Goal: Information Seeking & Learning: Learn about a topic

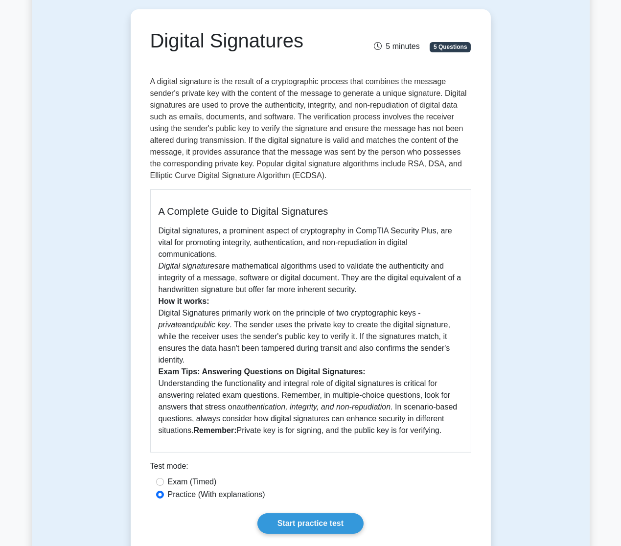
scroll to position [89, 0]
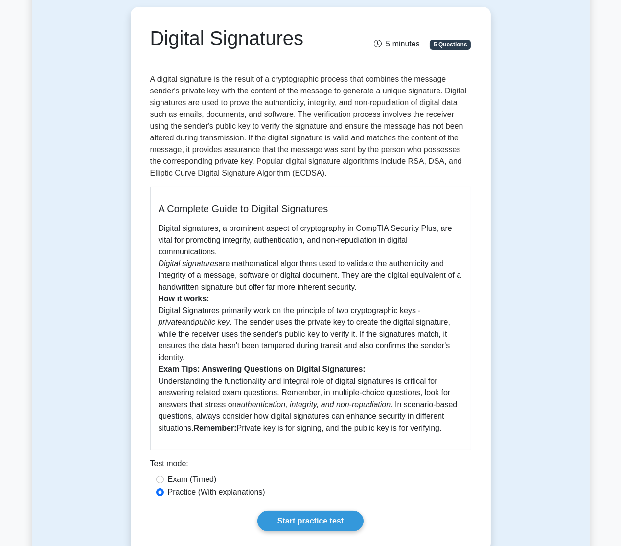
click at [251, 283] on p "Digital signatures, a prominent aspect of cryptography in CompTIA Security Plus…" at bounding box center [311, 328] width 304 height 211
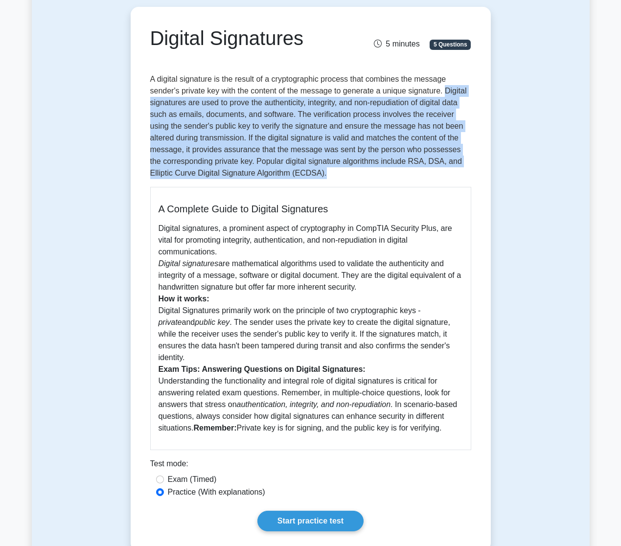
drag, startPoint x: 446, startPoint y: 94, endPoint x: 465, endPoint y: 176, distance: 84.1
click at [465, 176] on p "A digital signature is the result of a cryptographic process that combines the …" at bounding box center [310, 126] width 321 height 106
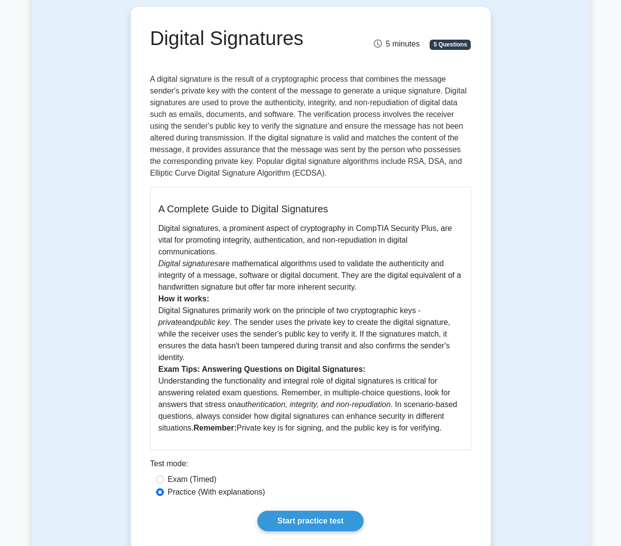
click at [327, 181] on div "Digital Signatures 5 minutes 5 Questions A Complete Guide to Digital Signatures…" at bounding box center [311, 279] width 352 height 536
drag, startPoint x: 164, startPoint y: 314, endPoint x: 451, endPoint y: 414, distance: 303.7
click at [451, 414] on p "Digital signatures, a prominent aspect of cryptography in CompTIA Security Plus…" at bounding box center [311, 328] width 304 height 211
click at [277, 511] on link "Start practice test" at bounding box center [310, 521] width 106 height 21
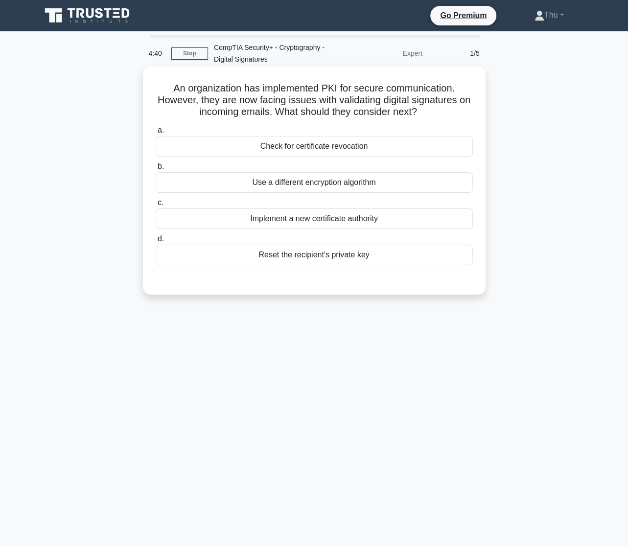
click at [311, 147] on div "Check for certificate revocation" at bounding box center [314, 146] width 317 height 21
click at [156, 134] on input "a. Check for certificate revocation" at bounding box center [156, 130] width 0 height 6
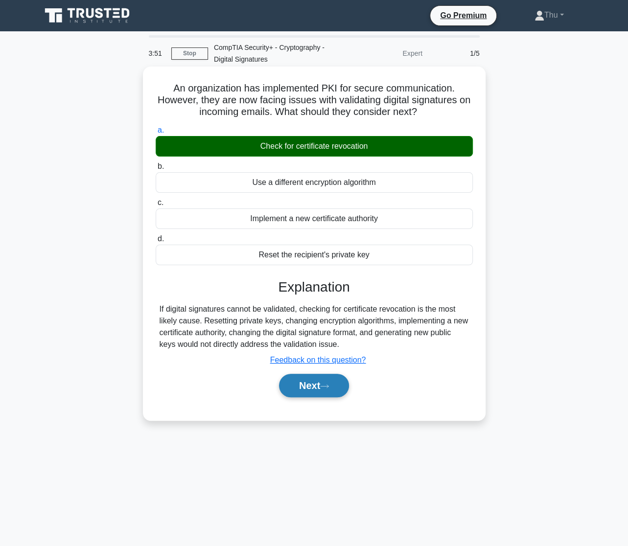
click at [325, 392] on button "Next" at bounding box center [314, 385] width 70 height 23
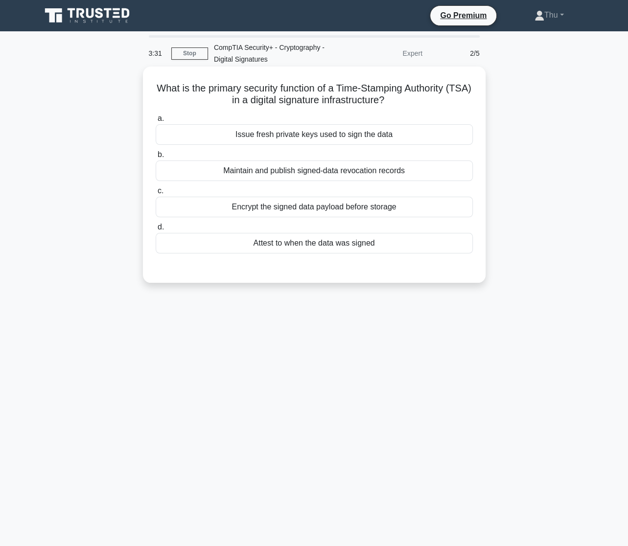
click at [314, 246] on div "Attest to when the data was signed" at bounding box center [314, 243] width 317 height 21
click at [156, 231] on input "d. Attest to when the data was signed" at bounding box center [156, 227] width 0 height 6
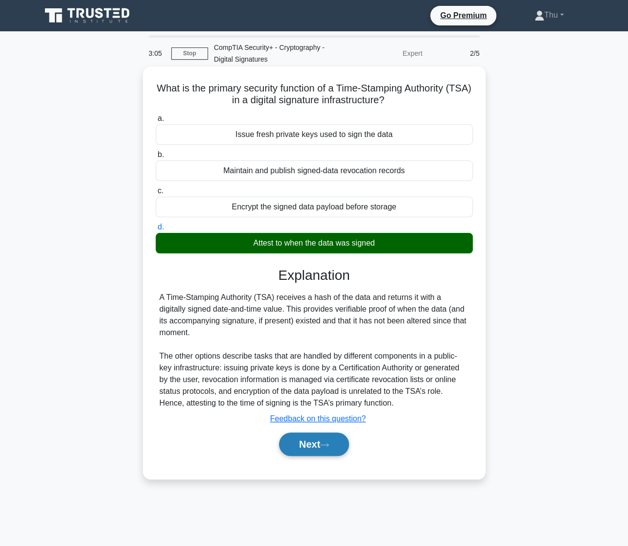
click at [329, 447] on icon at bounding box center [324, 444] width 9 height 5
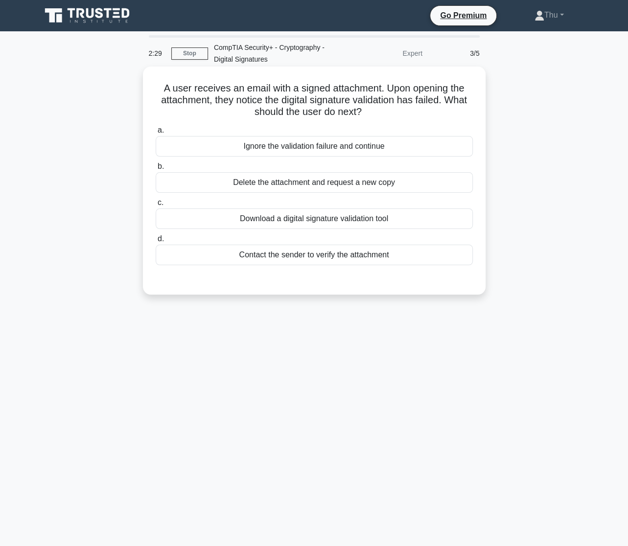
click at [390, 186] on div "Delete the attachment and request a new copy" at bounding box center [314, 182] width 317 height 21
click at [156, 170] on input "b. Delete the attachment and request a new copy" at bounding box center [156, 166] width 0 height 6
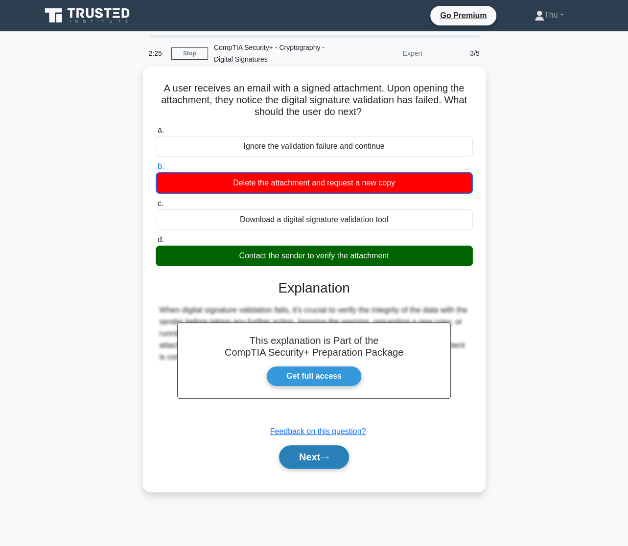
click at [312, 463] on button "Next" at bounding box center [314, 456] width 70 height 23
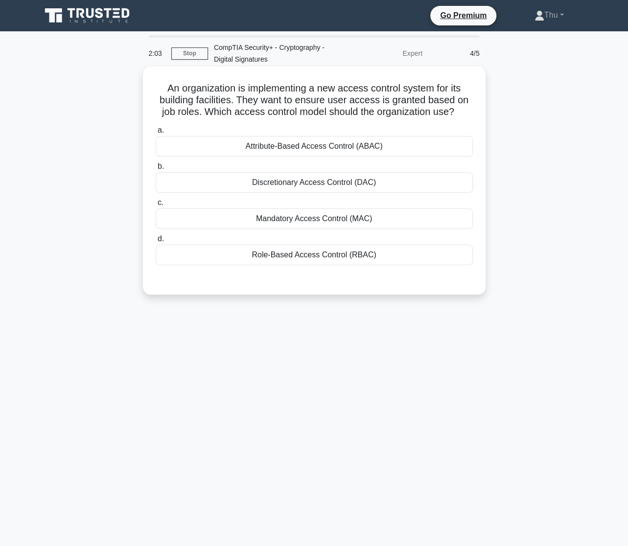
click at [346, 259] on div "Role-Based Access Control (RBAC)" at bounding box center [314, 255] width 317 height 21
click at [156, 242] on input "d. Role-Based Access Control (RBAC)" at bounding box center [156, 239] width 0 height 6
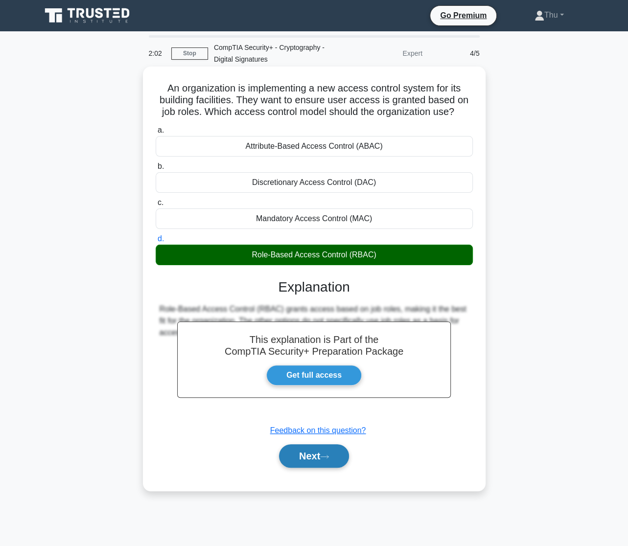
click at [330, 463] on button "Next" at bounding box center [314, 455] width 70 height 23
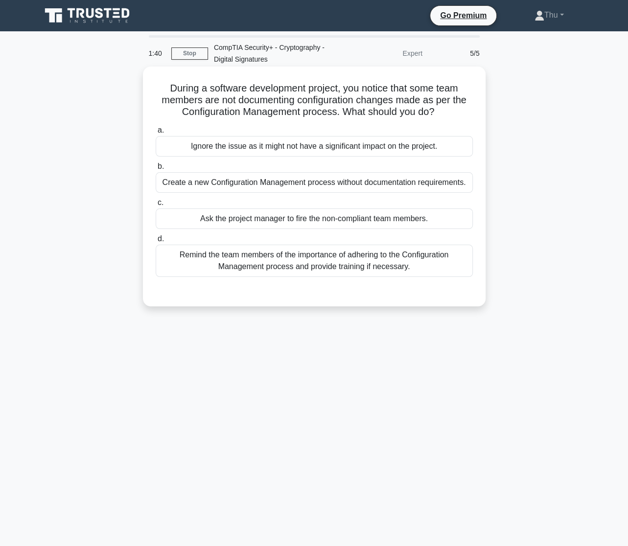
click at [257, 271] on div "Remind the team members of the importance of adhering to the Configuration Mana…" at bounding box center [314, 261] width 317 height 32
click at [156, 242] on input "d. Remind the team members of the importance of adhering to the Configuration M…" at bounding box center [156, 239] width 0 height 6
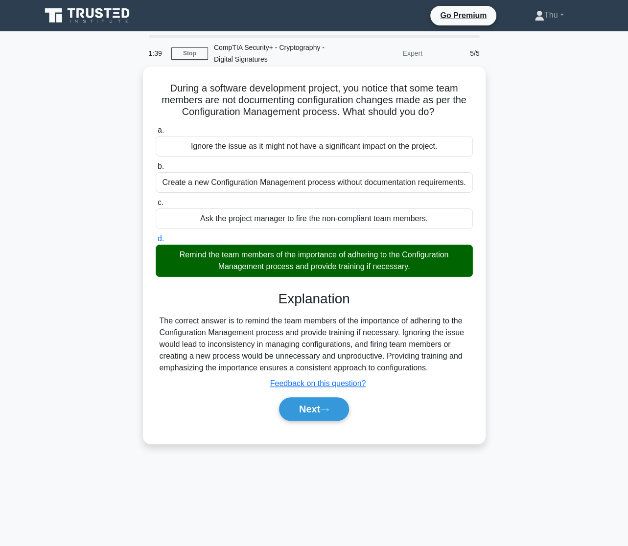
click at [316, 423] on div "Next" at bounding box center [314, 409] width 317 height 31
click at [316, 409] on button "Next" at bounding box center [314, 408] width 70 height 23
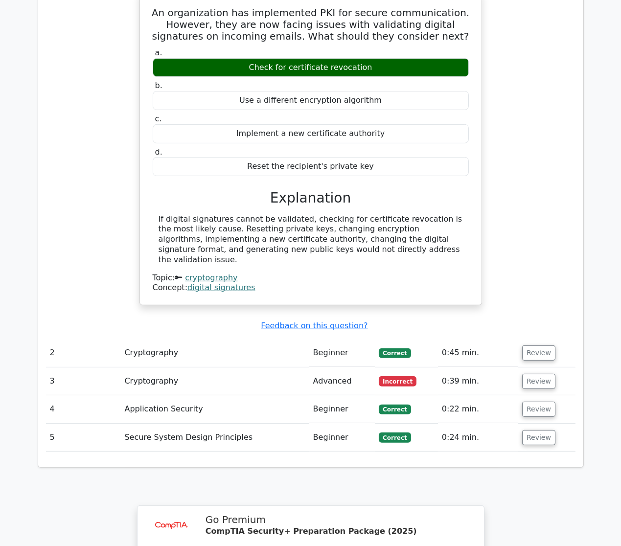
scroll to position [979, 0]
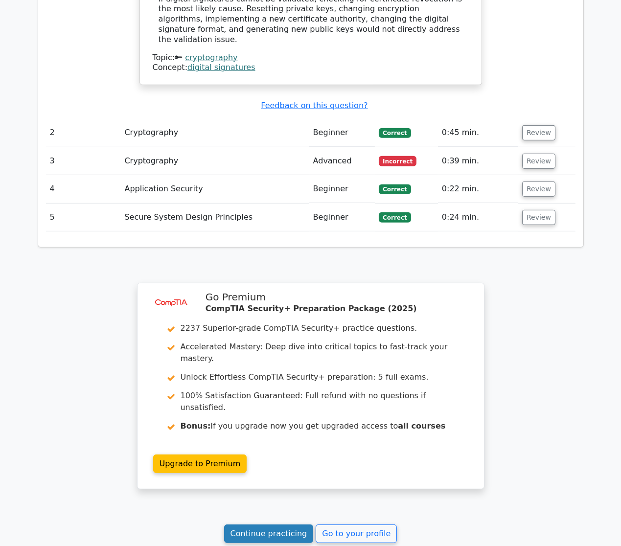
click at [286, 525] on link "Continue practicing" at bounding box center [269, 534] width 90 height 19
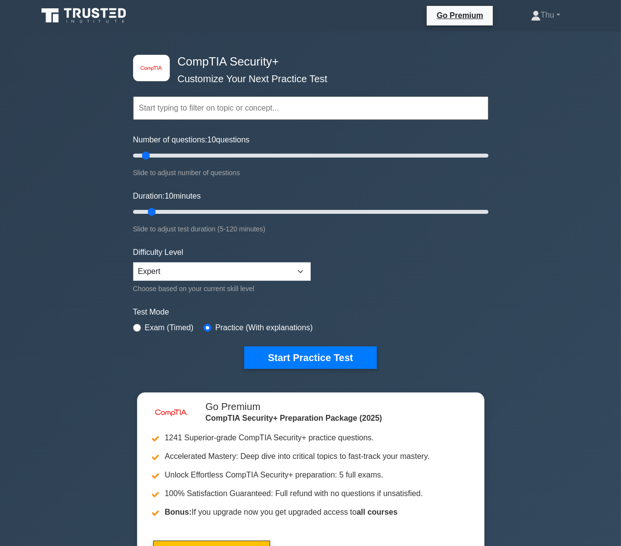
click at [187, 107] on input "text" at bounding box center [310, 107] width 355 height 23
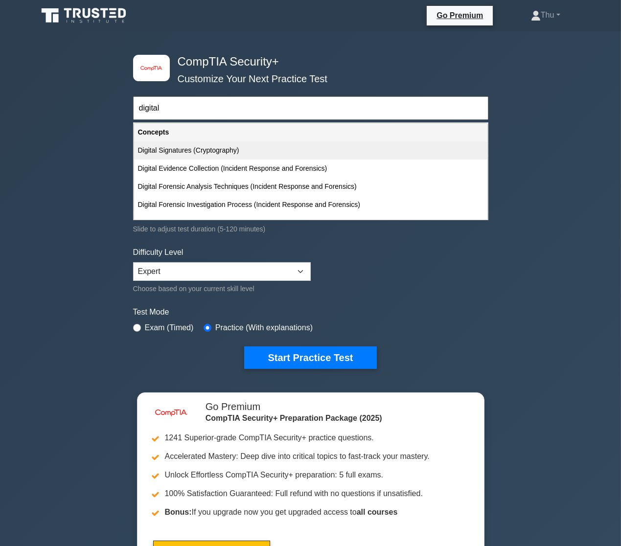
click at [195, 157] on div "Digital Signatures (Cryptography)" at bounding box center [310, 150] width 353 height 18
type input "Digital Signatures (Cryptography)"
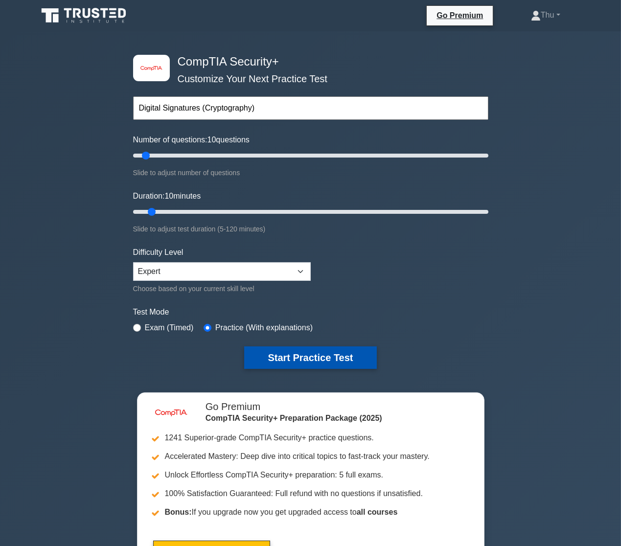
click at [281, 358] on button "Start Practice Test" at bounding box center [310, 358] width 132 height 23
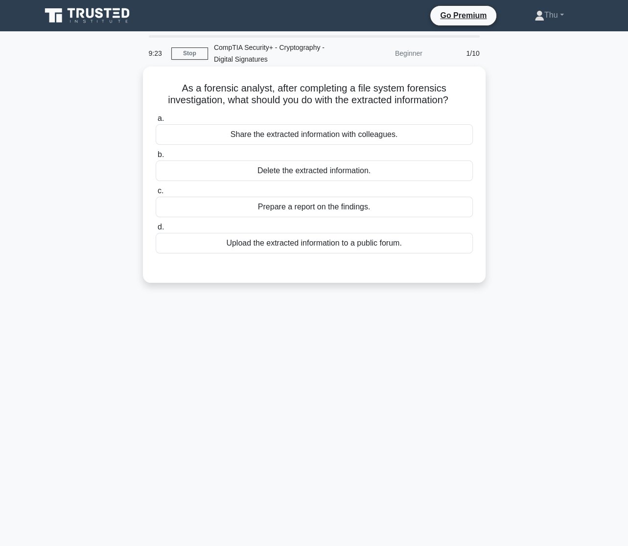
click at [356, 212] on div "Prepare a report on the findings." at bounding box center [314, 207] width 317 height 21
click at [156, 194] on input "c. Prepare a report on the findings." at bounding box center [156, 191] width 0 height 6
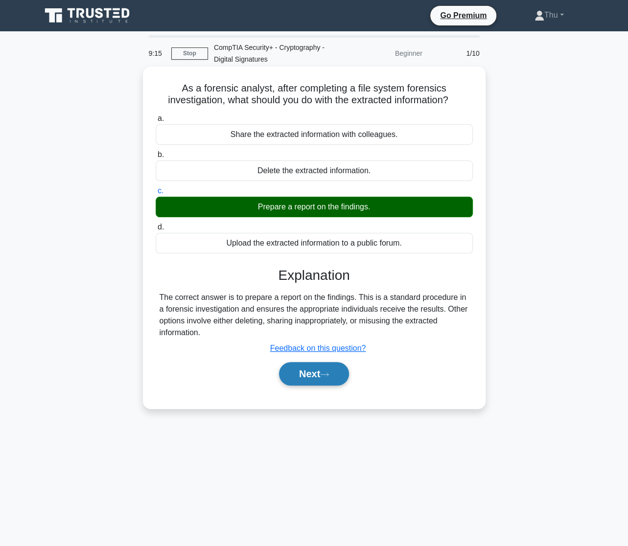
click at [314, 376] on button "Next" at bounding box center [314, 373] width 70 height 23
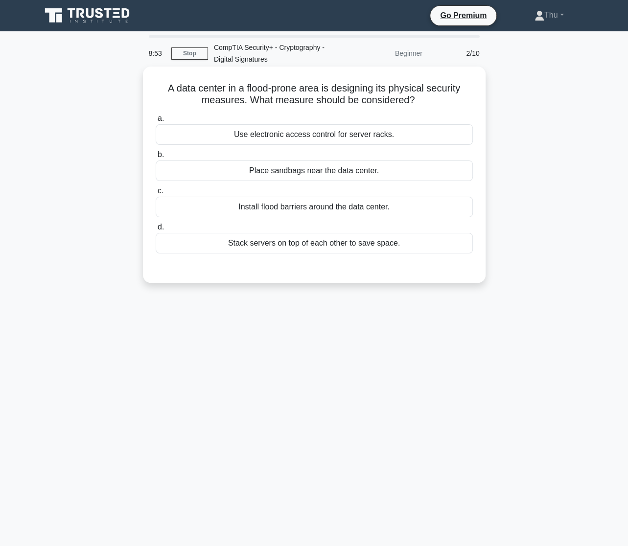
click at [313, 212] on div "Install flood barriers around the data center." at bounding box center [314, 207] width 317 height 21
click at [156, 194] on input "c. Install flood barriers around the data center." at bounding box center [156, 191] width 0 height 6
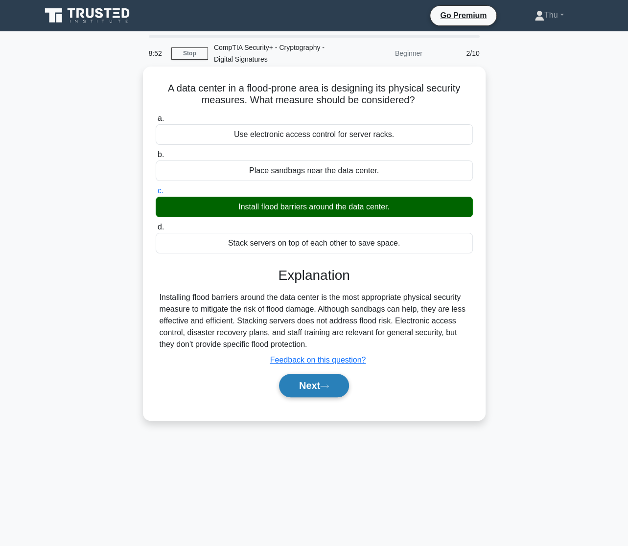
click at [337, 392] on button "Next" at bounding box center [314, 385] width 70 height 23
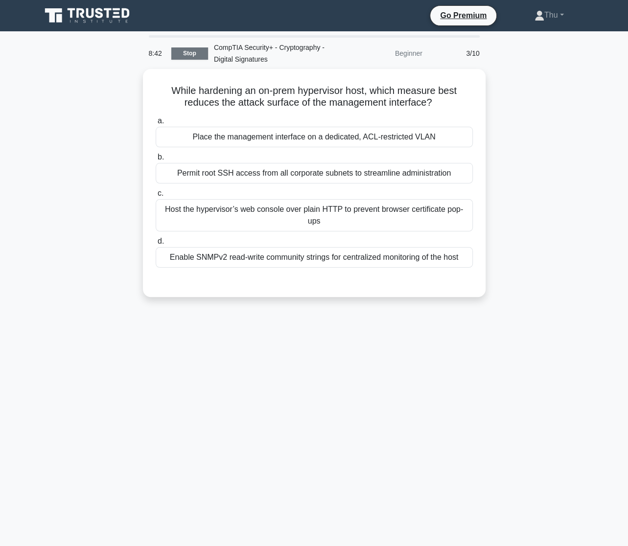
click at [186, 54] on link "Stop" at bounding box center [189, 53] width 37 height 12
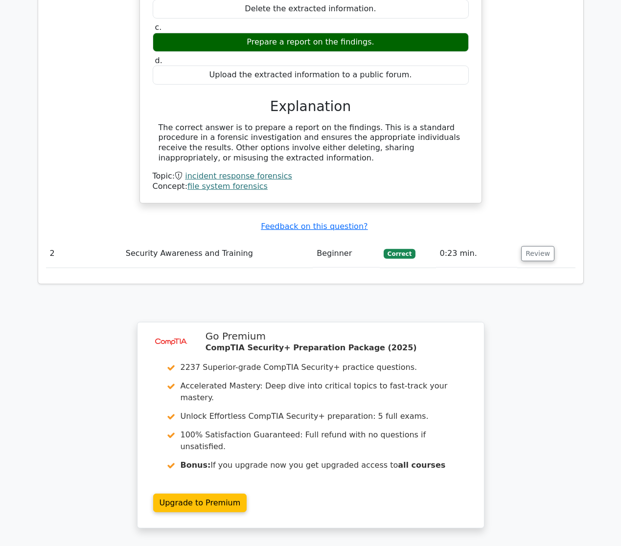
scroll to position [890, 0]
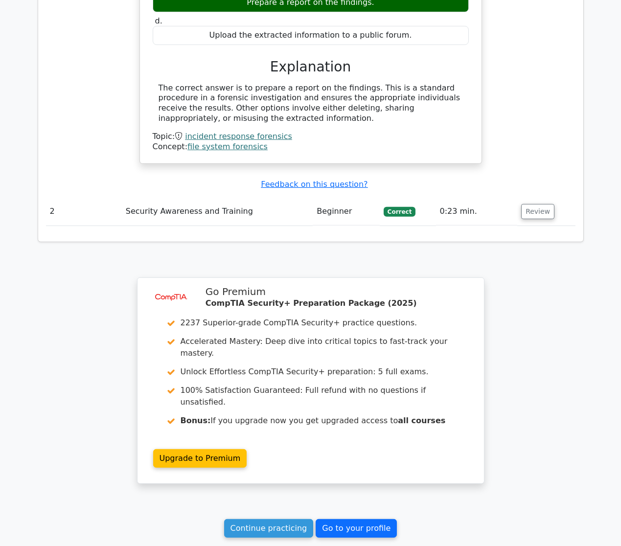
click at [341, 519] on link "Go to your profile" at bounding box center [356, 528] width 81 height 19
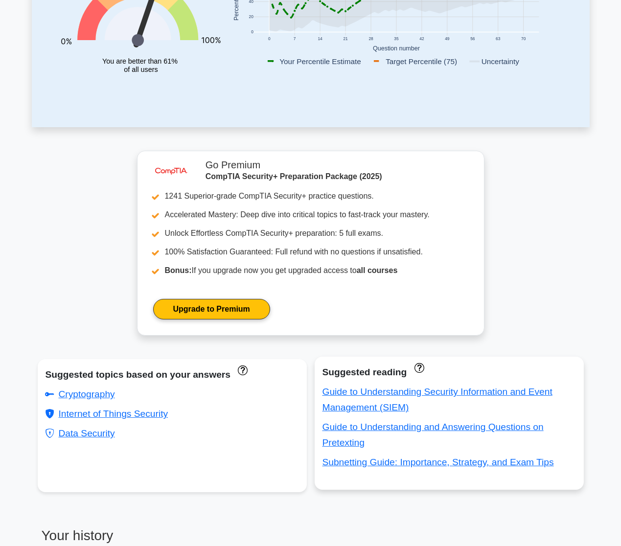
scroll to position [267, 0]
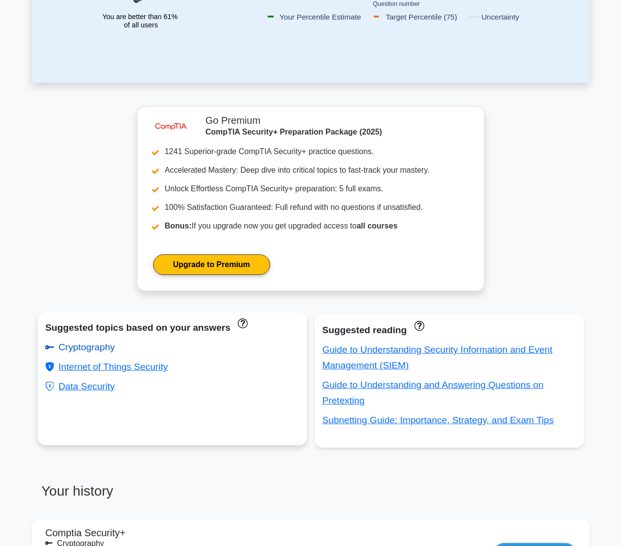
click at [96, 347] on link "Cryptography" at bounding box center [81, 347] width 70 height 10
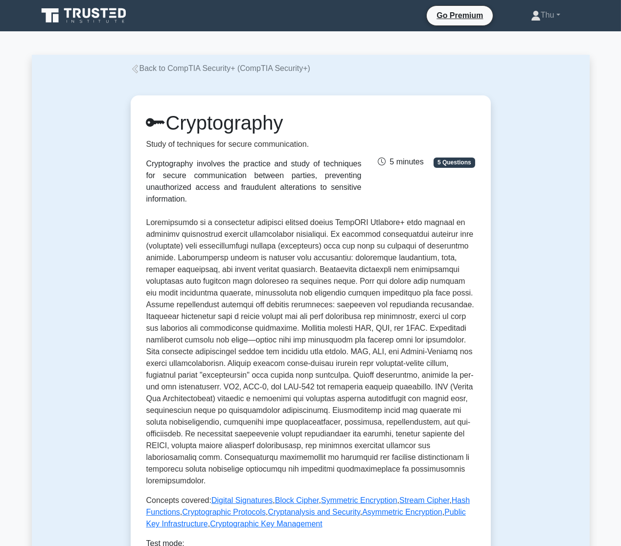
scroll to position [178, 0]
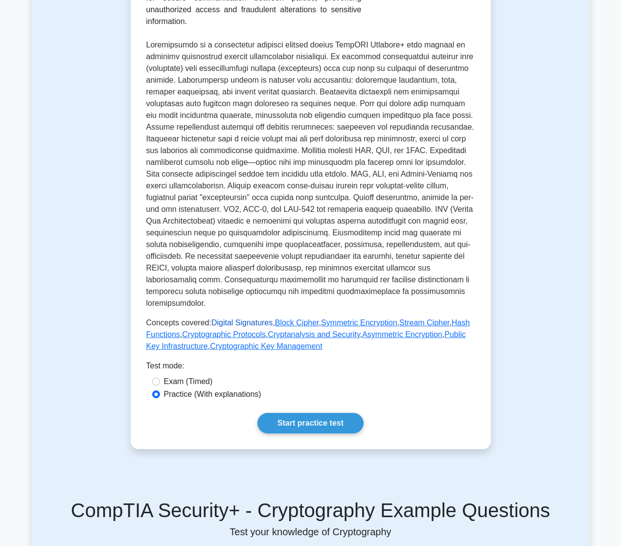
click at [237, 319] on link "Digital Signatures" at bounding box center [241, 323] width 61 height 8
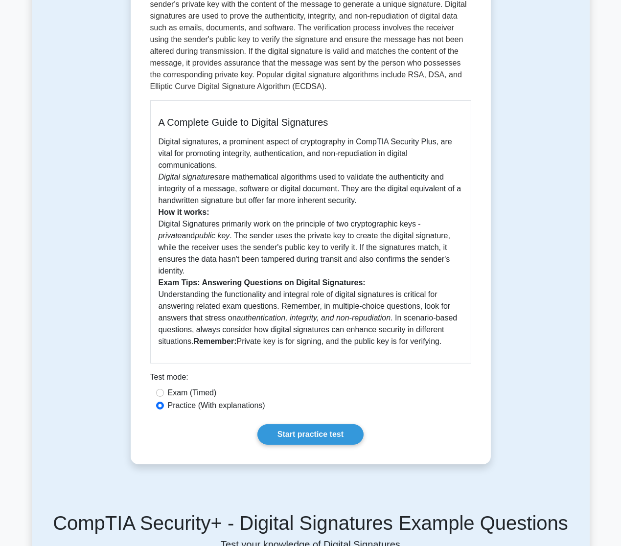
scroll to position [222, 0]
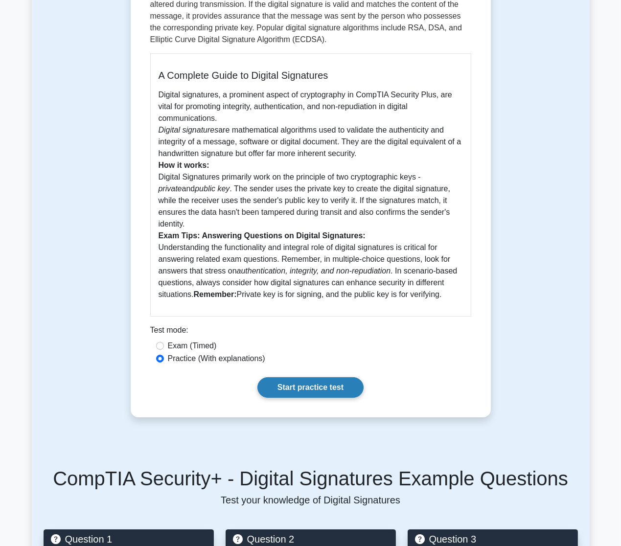
click at [313, 381] on link "Start practice test" at bounding box center [310, 387] width 106 height 21
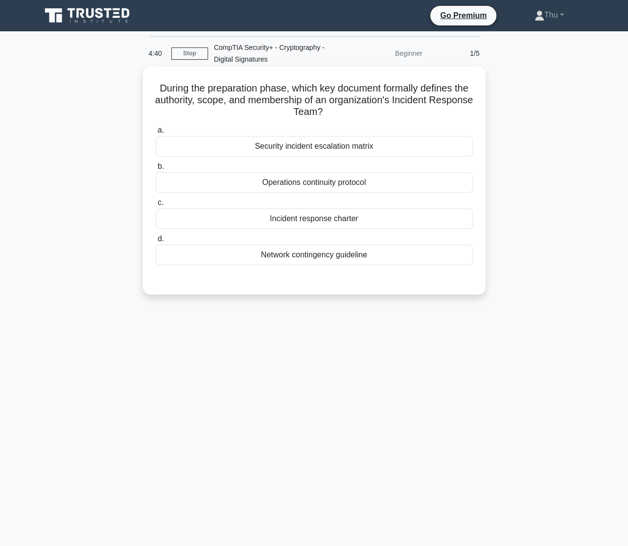
click at [341, 216] on div "Incident response charter" at bounding box center [314, 219] width 317 height 21
click at [156, 206] on input "c. Incident response charter" at bounding box center [156, 203] width 0 height 6
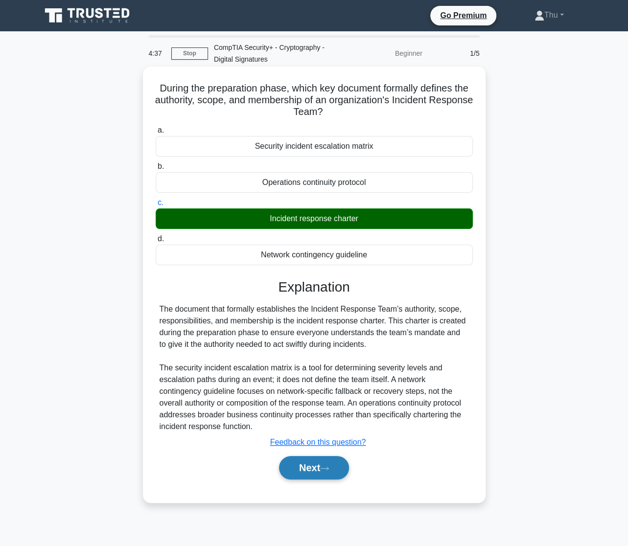
click at [294, 473] on button "Next" at bounding box center [314, 467] width 70 height 23
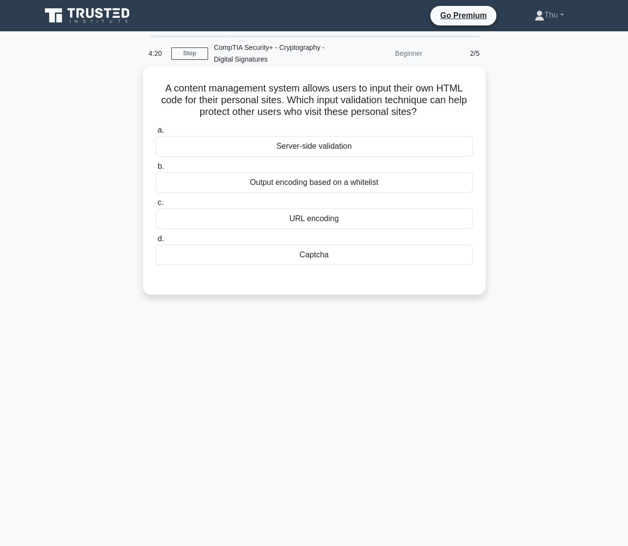
click at [313, 215] on div "URL encoding" at bounding box center [314, 219] width 317 height 21
click at [156, 206] on input "c. URL encoding" at bounding box center [156, 203] width 0 height 6
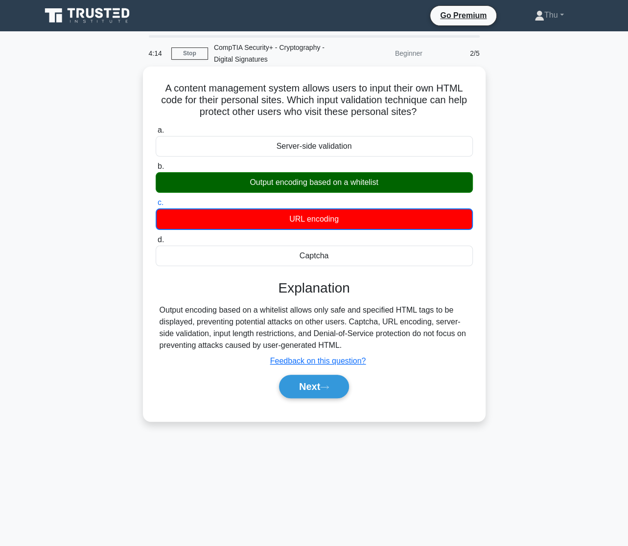
drag, startPoint x: 156, startPoint y: 87, endPoint x: 459, endPoint y: 250, distance: 344.2
click at [459, 250] on div "A content management system allows users to input their own HTML code for their…" at bounding box center [314, 243] width 335 height 347
copy div "A content management system allows users to input their own HTML code for their…"
click at [301, 397] on button "Next" at bounding box center [314, 386] width 70 height 23
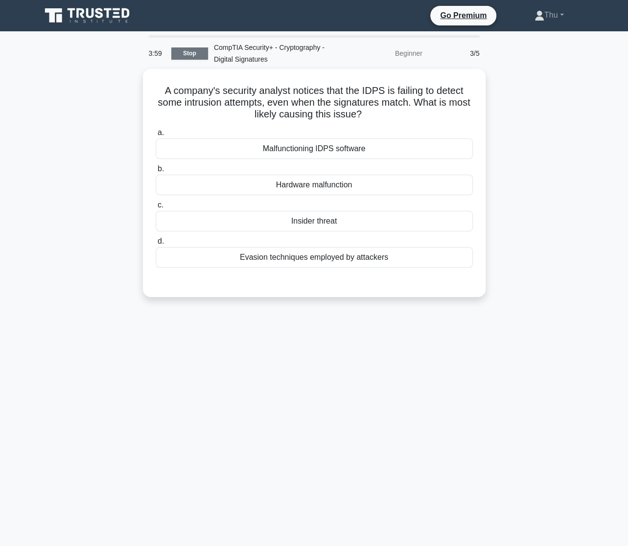
click at [176, 54] on link "Stop" at bounding box center [189, 53] width 37 height 12
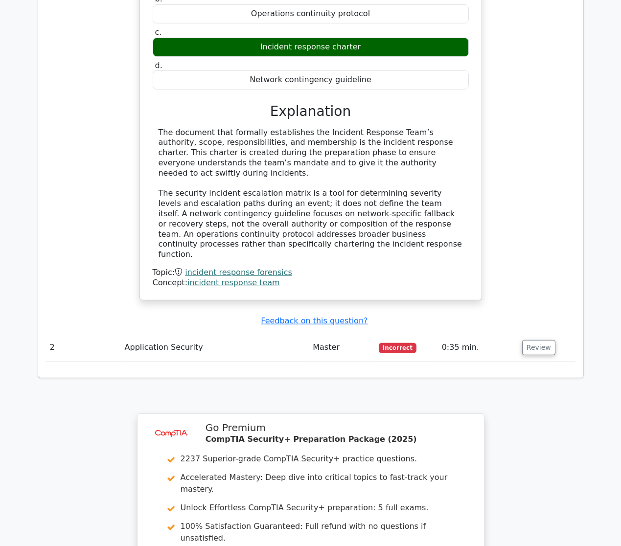
scroll to position [1049, 0]
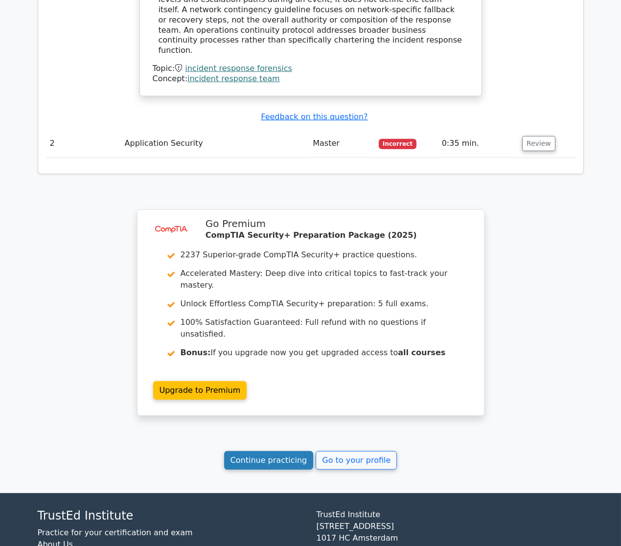
click at [294, 451] on link "Continue practicing" at bounding box center [269, 460] width 90 height 19
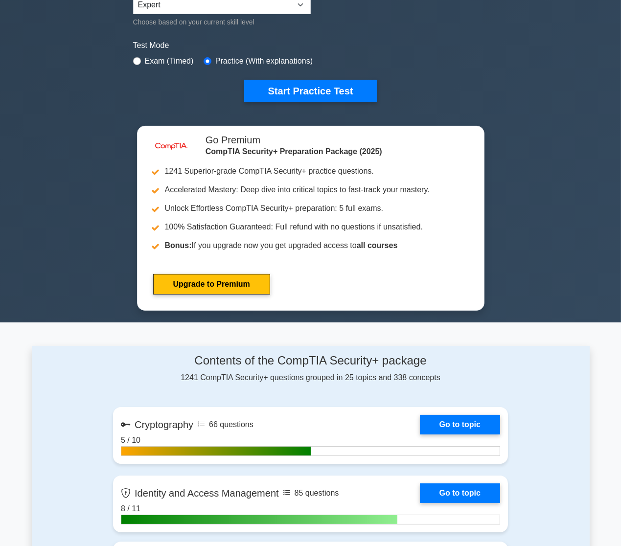
scroll to position [534, 0]
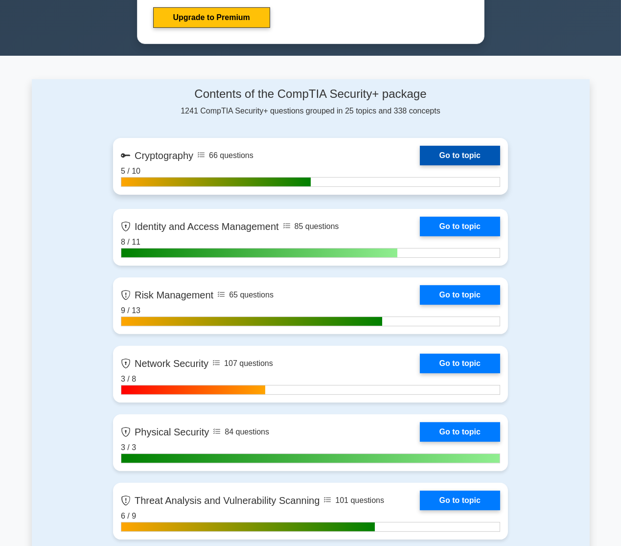
click at [440, 153] on link "Go to topic" at bounding box center [460, 156] width 80 height 20
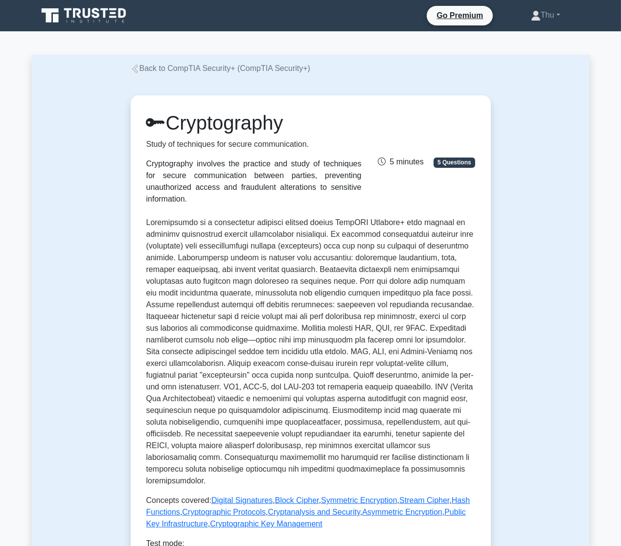
scroll to position [178, 0]
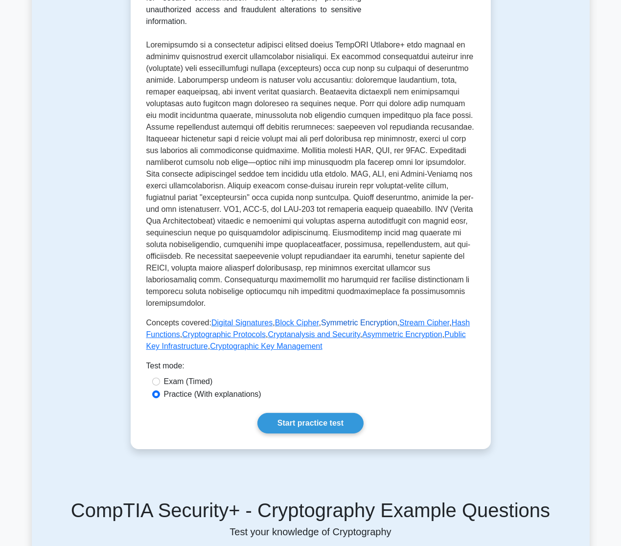
click at [348, 319] on link "Symmetric Encryption" at bounding box center [359, 323] width 76 height 8
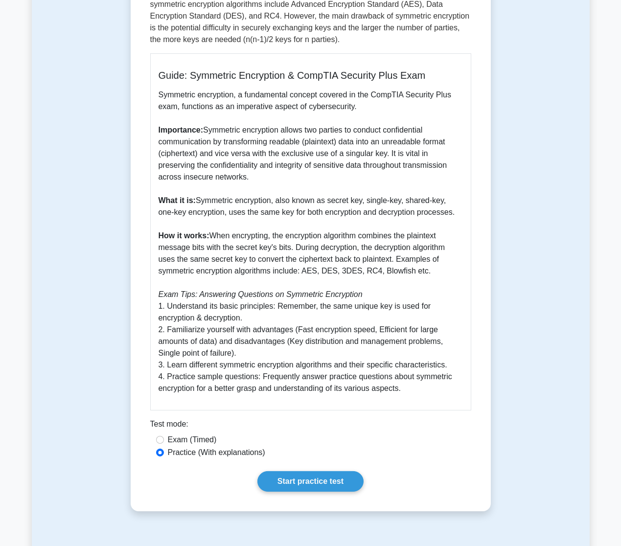
scroll to position [267, 0]
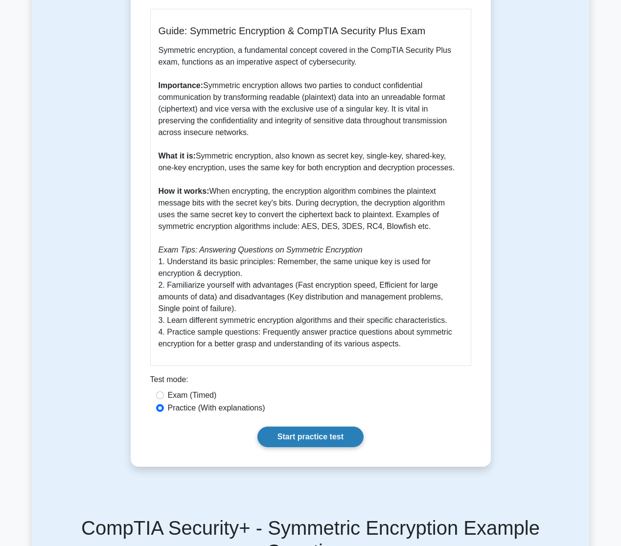
click at [302, 442] on link "Start practice test" at bounding box center [310, 437] width 106 height 21
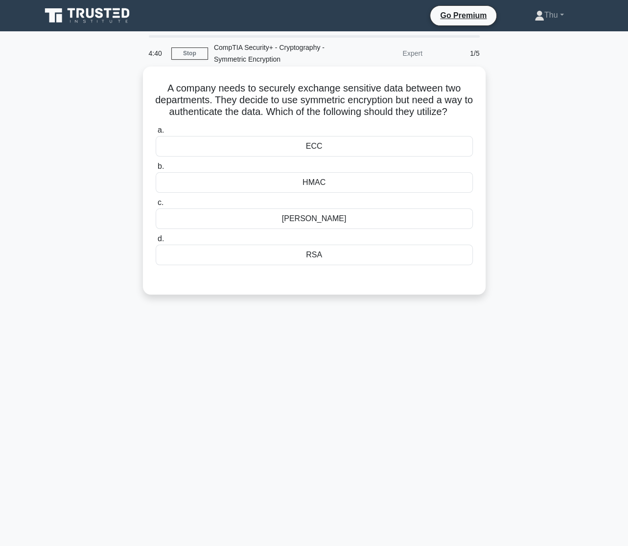
click at [306, 220] on div "[PERSON_NAME]" at bounding box center [314, 219] width 317 height 21
click at [156, 206] on input "[PERSON_NAME]" at bounding box center [156, 203] width 0 height 6
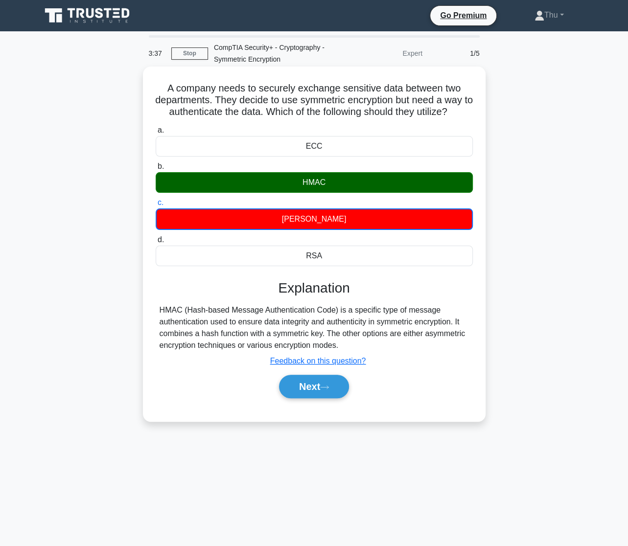
click at [317, 406] on div "a. ECC b. HMAC c. d." at bounding box center [314, 266] width 319 height 288
click at [321, 394] on button "Next" at bounding box center [314, 386] width 70 height 23
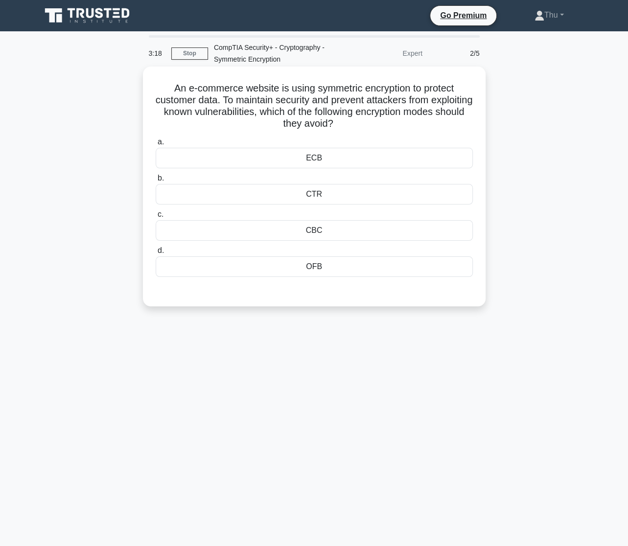
drag, startPoint x: 169, startPoint y: 84, endPoint x: 331, endPoint y: 270, distance: 247.0
click at [331, 270] on div "An e-commerce website is using symmetric encryption to protect customer data. T…" at bounding box center [314, 186] width 335 height 232
copy div "An e-commerce website is using symmetric encryption to protect customer data. T…"
click at [348, 277] on div "OFB" at bounding box center [314, 266] width 317 height 21
click at [156, 254] on input "d. OFB" at bounding box center [156, 251] width 0 height 6
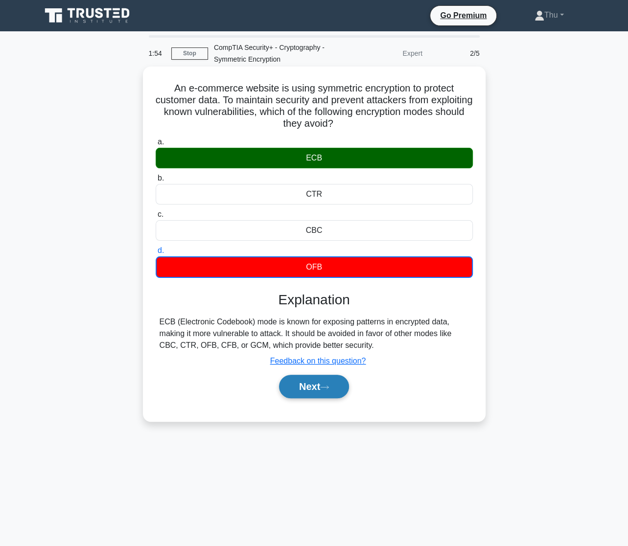
click at [303, 387] on button "Next" at bounding box center [314, 386] width 70 height 23
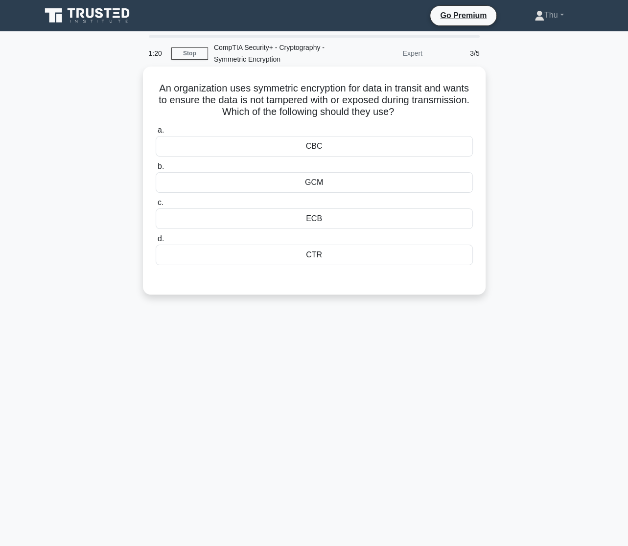
click at [344, 218] on div "ECB" at bounding box center [314, 219] width 317 height 21
click at [156, 206] on input "c. ECB" at bounding box center [156, 203] width 0 height 6
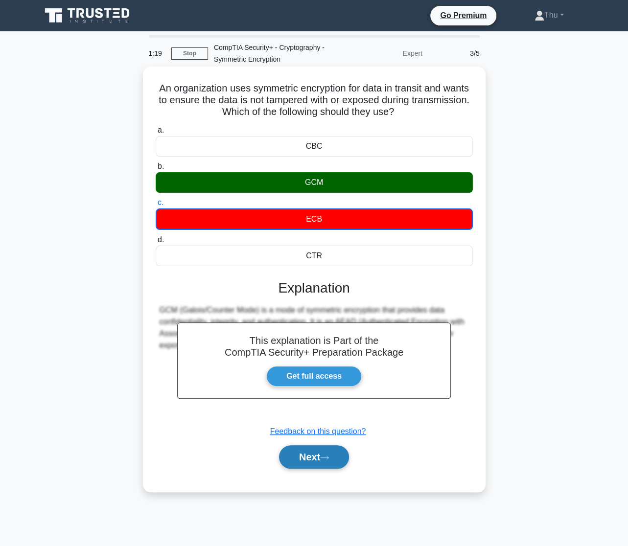
click at [315, 464] on button "Next" at bounding box center [314, 456] width 70 height 23
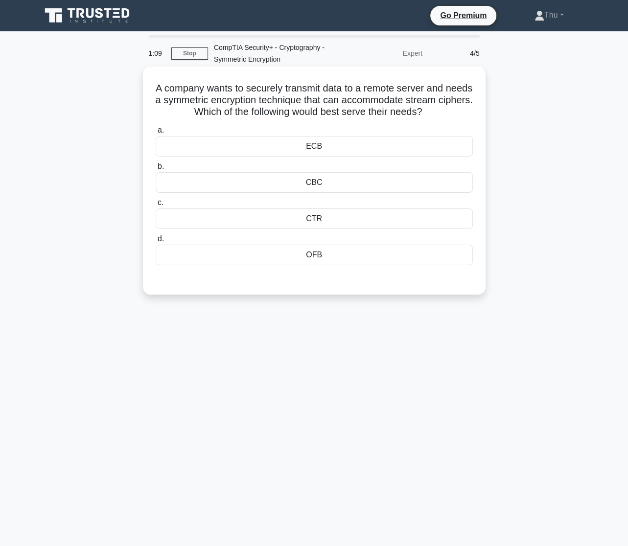
click at [317, 186] on div "CBC" at bounding box center [314, 182] width 317 height 21
click at [156, 170] on input "b. CBC" at bounding box center [156, 166] width 0 height 6
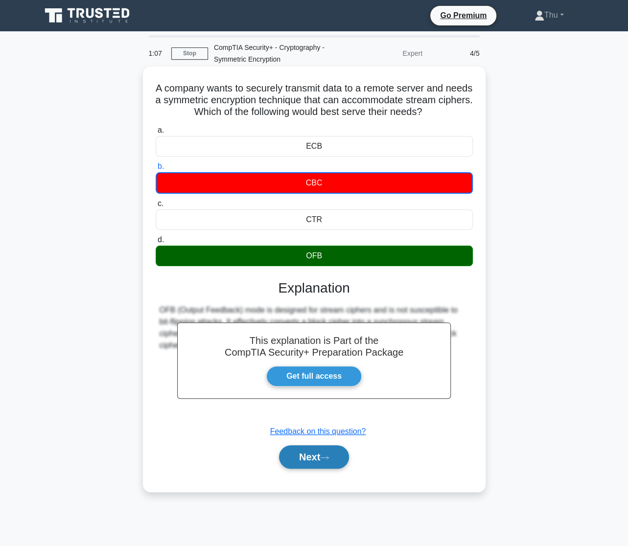
click at [326, 462] on button "Next" at bounding box center [314, 456] width 70 height 23
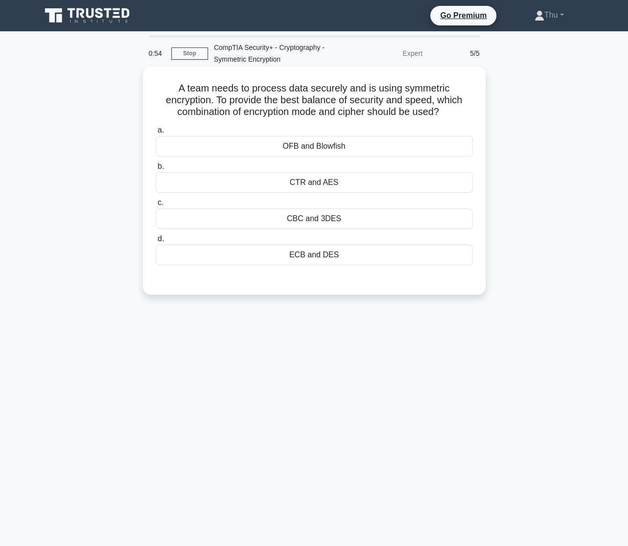
click at [331, 181] on div "CTR and AES" at bounding box center [314, 182] width 317 height 21
click at [156, 170] on input "b. CTR and AES" at bounding box center [156, 166] width 0 height 6
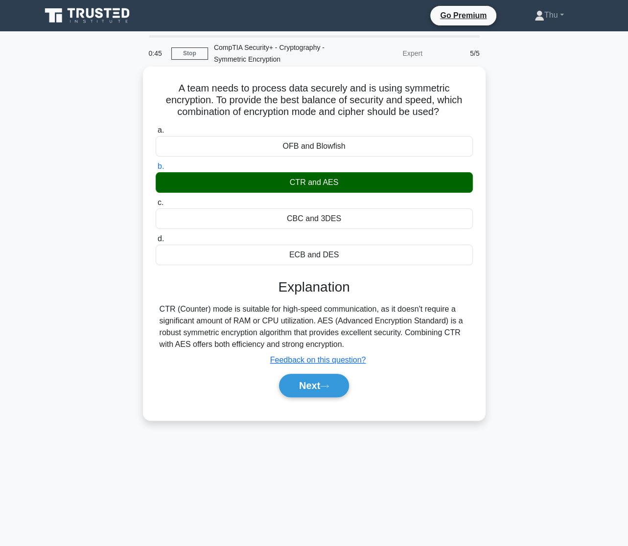
drag, startPoint x: 355, startPoint y: 345, endPoint x: 142, endPoint y: 93, distance: 330.0
click at [143, 93] on div "A team needs to process data securely and is using symmetric encryption. To pro…" at bounding box center [314, 244] width 343 height 354
click at [361, 258] on div "ECB and DES" at bounding box center [314, 255] width 317 height 21
click at [156, 242] on input "d. ECB and DES" at bounding box center [156, 239] width 0 height 6
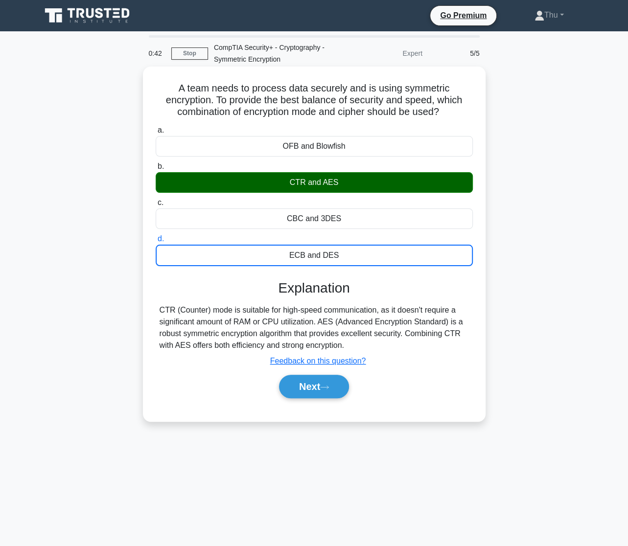
click at [387, 277] on div "a. OFB and Blowfish b. CTR and AES c. d." at bounding box center [314, 266] width 319 height 288
drag, startPoint x: 358, startPoint y: 255, endPoint x: 166, endPoint y: 81, distance: 259.1
click at [166, 81] on div "A team needs to process data securely and is using symmetric encryption. To pro…" at bounding box center [314, 243] width 335 height 347
copy div "A team needs to process data securely and is using symmetric encryption. To pro…"
click at [323, 389] on button "Next" at bounding box center [314, 386] width 70 height 23
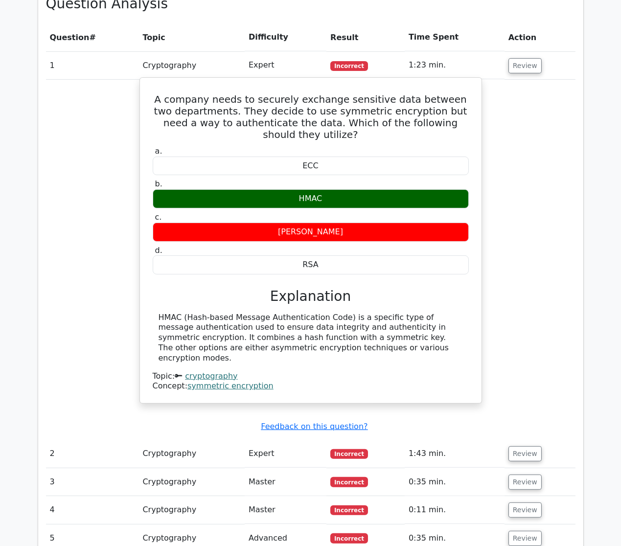
scroll to position [623, 0]
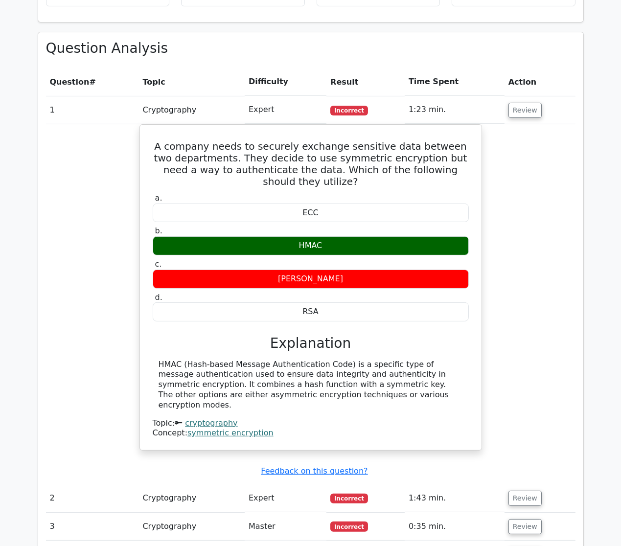
click at [191, 96] on td "Cryptography" at bounding box center [192, 110] width 106 height 28
click at [514, 103] on button "Review" at bounding box center [525, 110] width 33 height 15
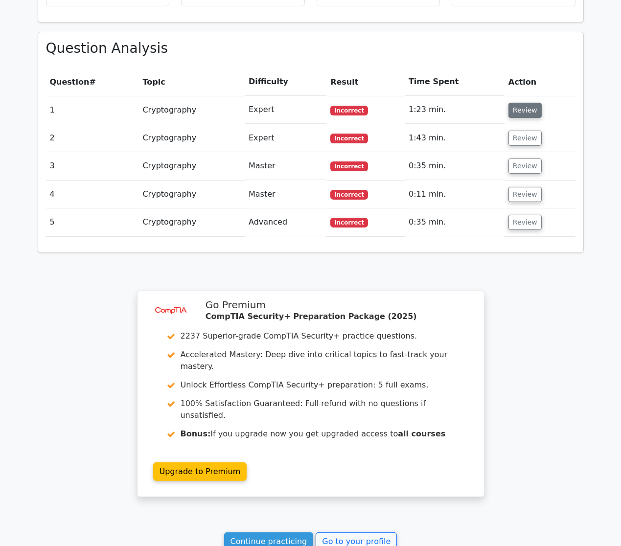
click at [514, 103] on button "Review" at bounding box center [525, 110] width 33 height 15
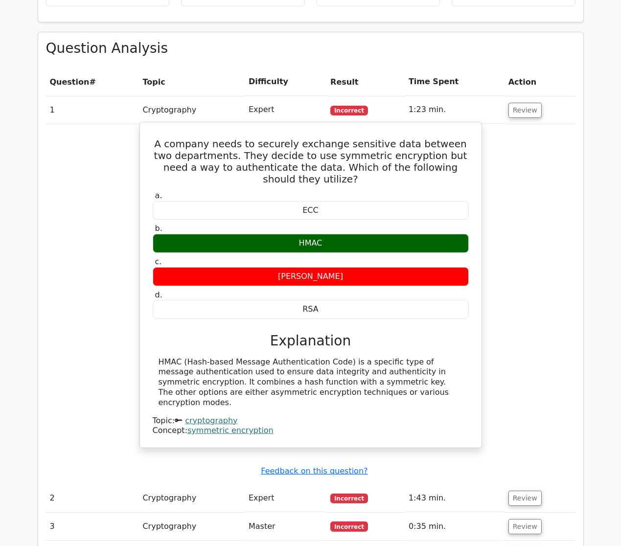
drag, startPoint x: 176, startPoint y: 124, endPoint x: 355, endPoint y: 283, distance: 239.6
click at [355, 283] on div "A company needs to securely exchange sensitive data between two departments. Th…" at bounding box center [311, 285] width 334 height 318
copy div "A company needs to securely exchange sensitive data between two departments. Th…"
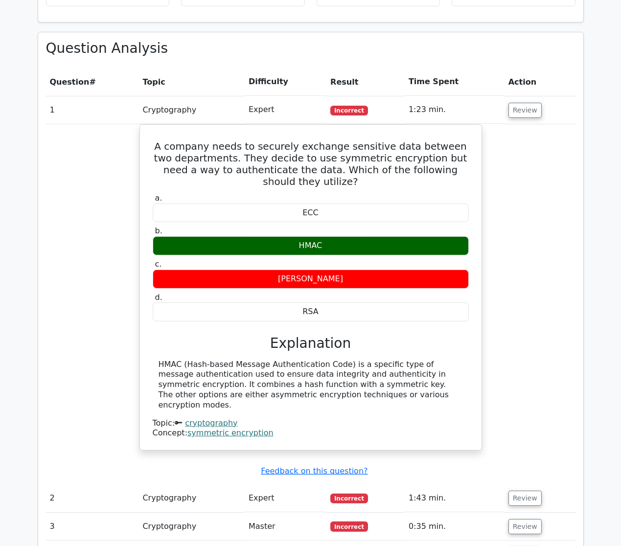
scroll to position [756, 0]
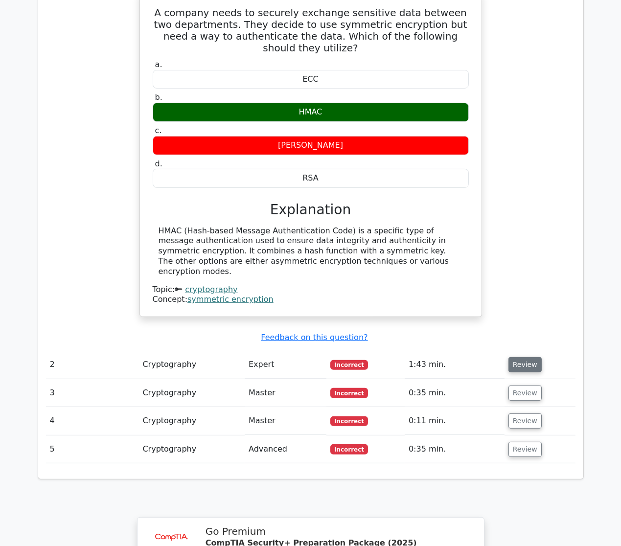
click at [514, 357] on button "Review" at bounding box center [525, 364] width 33 height 15
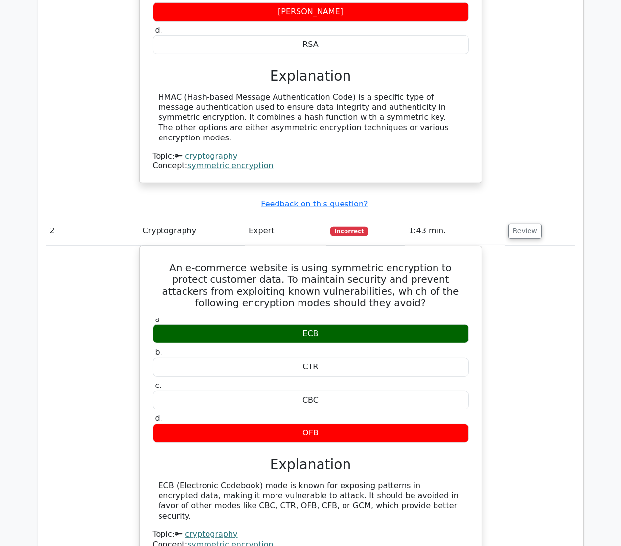
scroll to position [1067, 0]
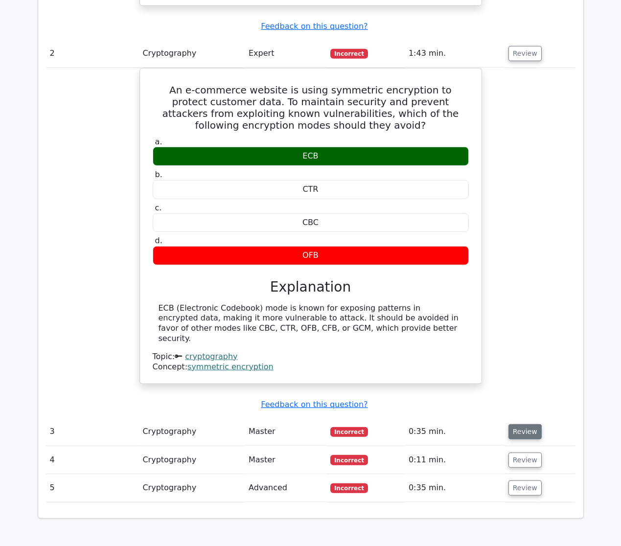
click at [531, 424] on button "Review" at bounding box center [525, 431] width 33 height 15
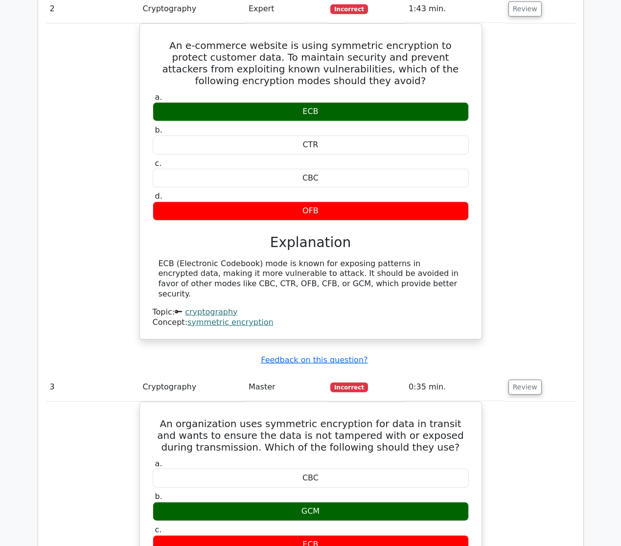
scroll to position [1335, 0]
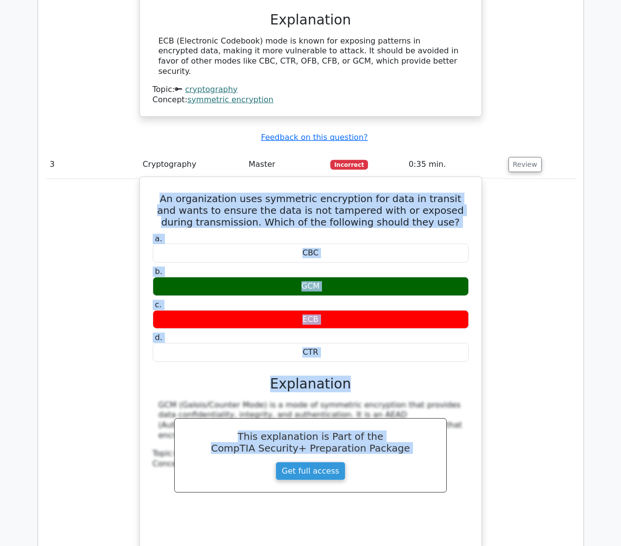
drag, startPoint x: 164, startPoint y: 141, endPoint x: 359, endPoint y: 307, distance: 255.9
click at [359, 307] on div "An organization uses symmetric encryption for data in transit and wants to ensu…" at bounding box center [311, 363] width 334 height 364
